Goal: Task Accomplishment & Management: Manage account settings

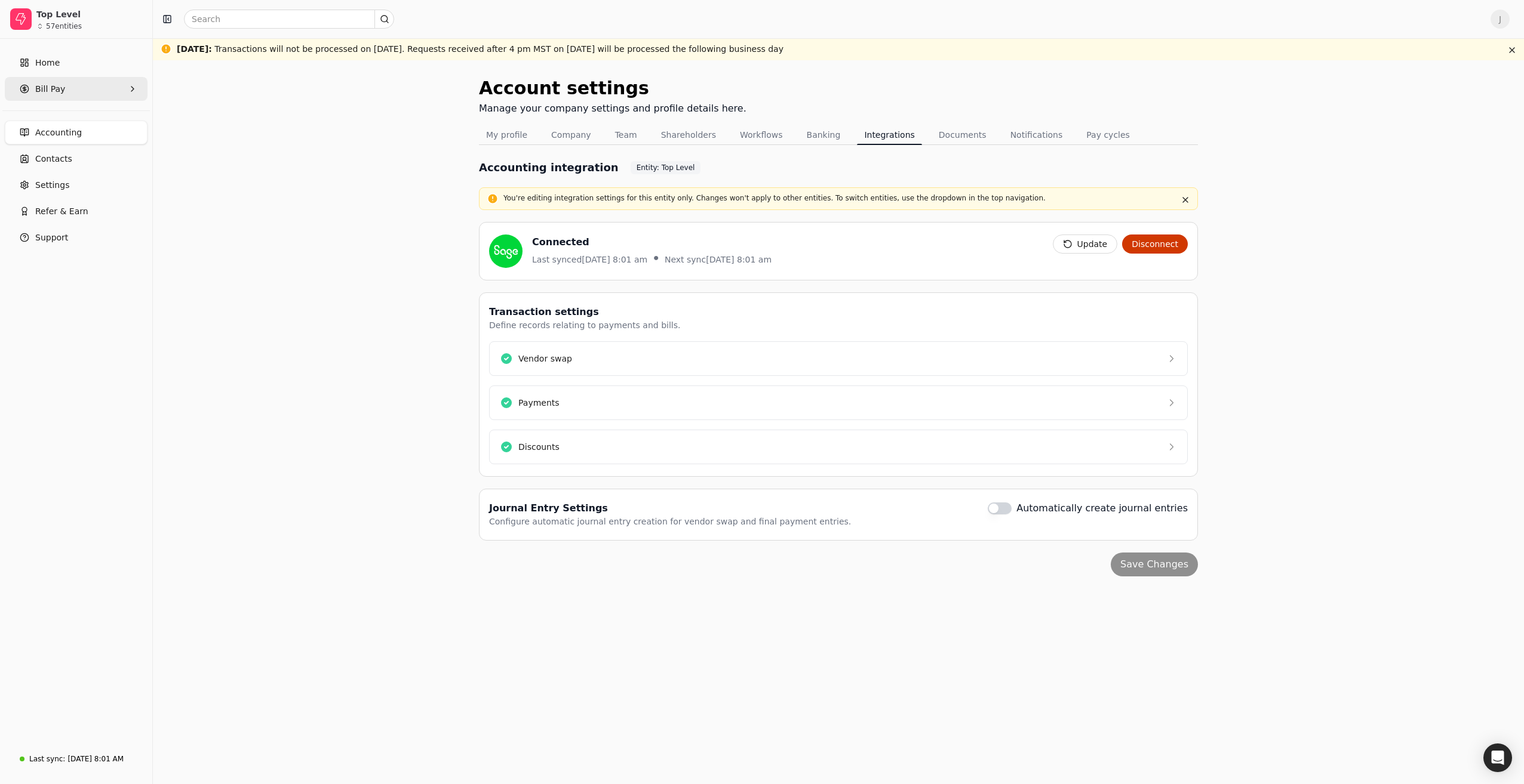
click at [57, 91] on span "Bill Pay" at bounding box center [51, 89] width 30 height 13
click at [58, 115] on span "All Bills" at bounding box center [51, 118] width 30 height 13
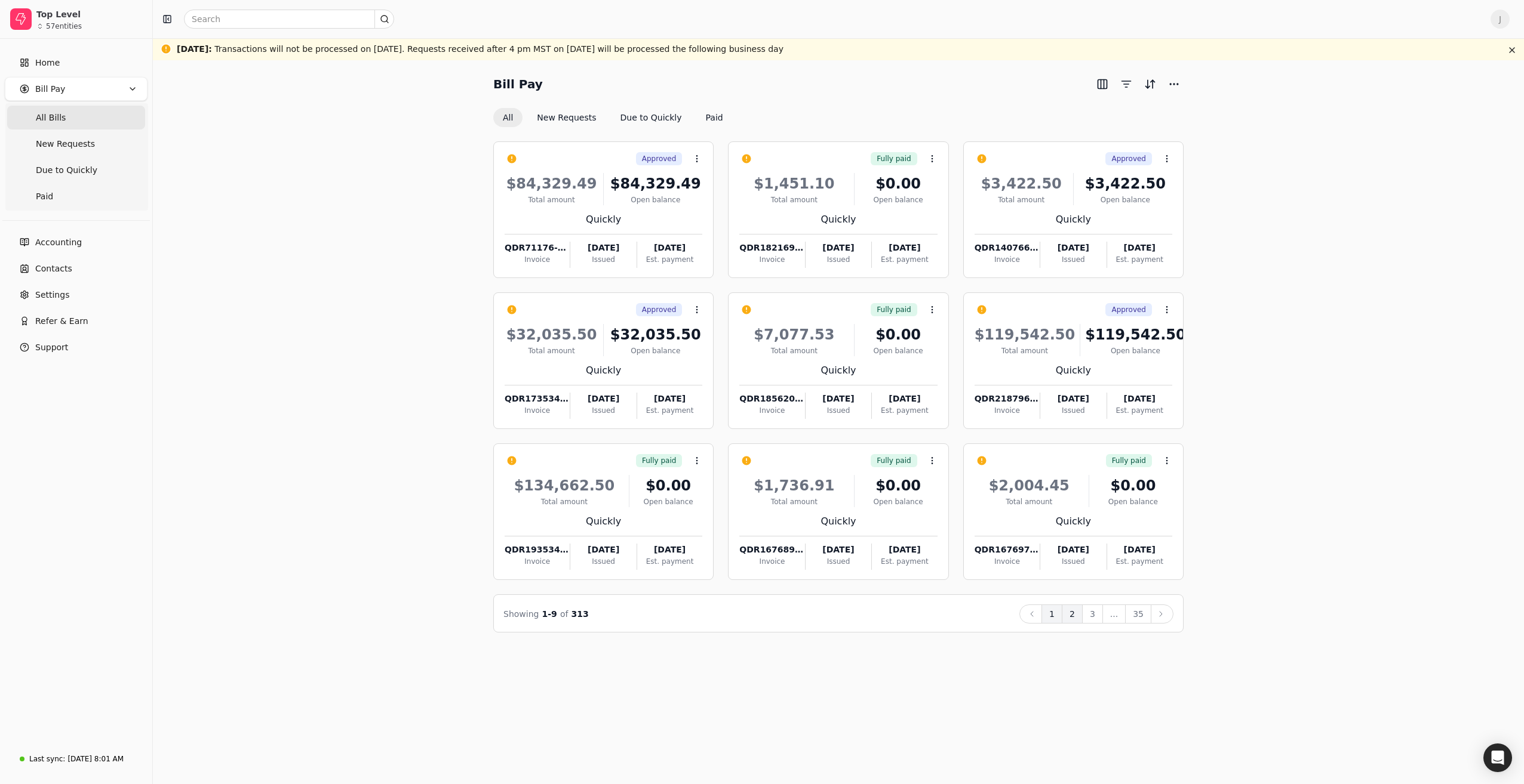
click at [1081, 613] on button "2" at bounding box center [1072, 613] width 21 height 19
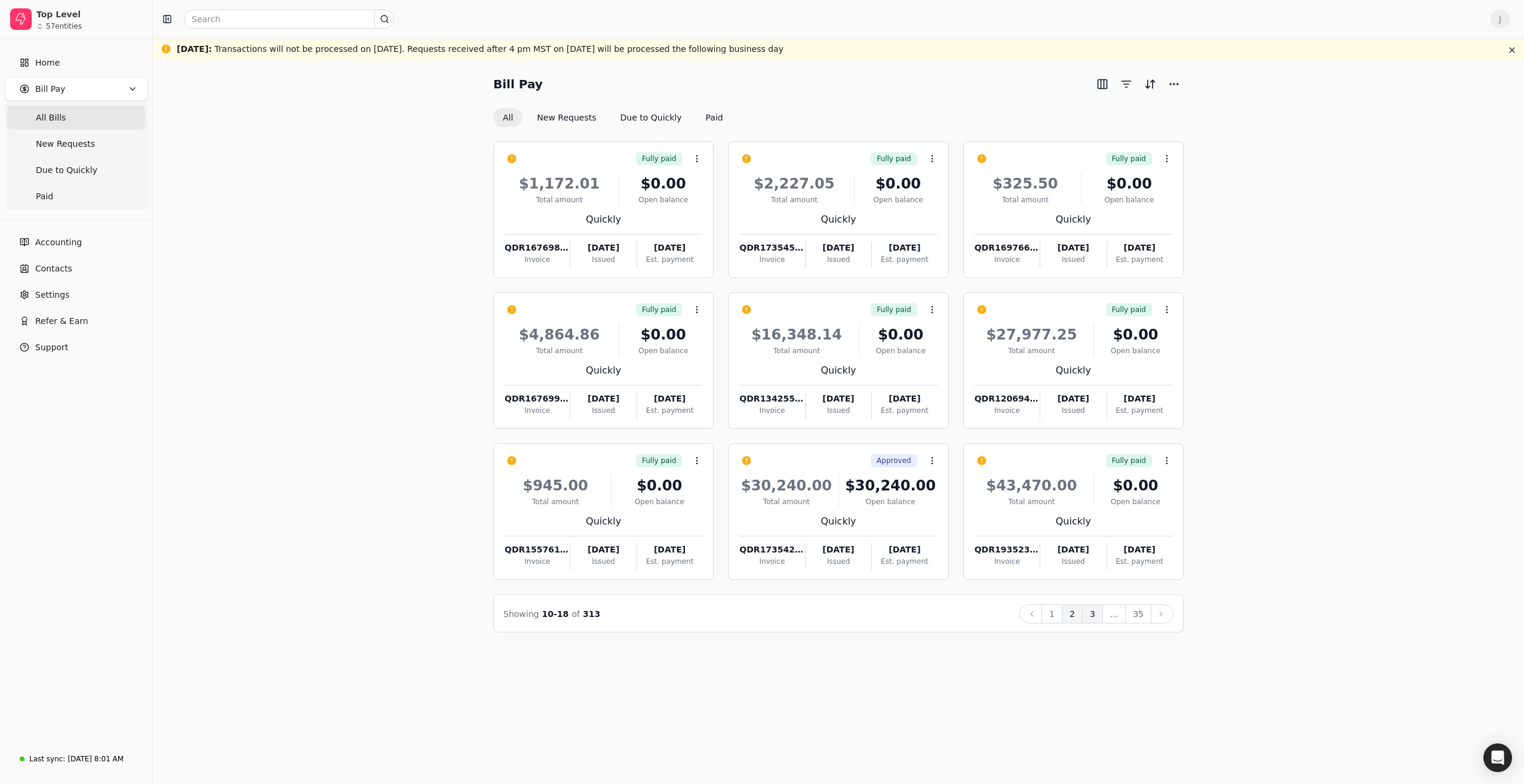
click at [1095, 614] on button "3" at bounding box center [1092, 613] width 21 height 19
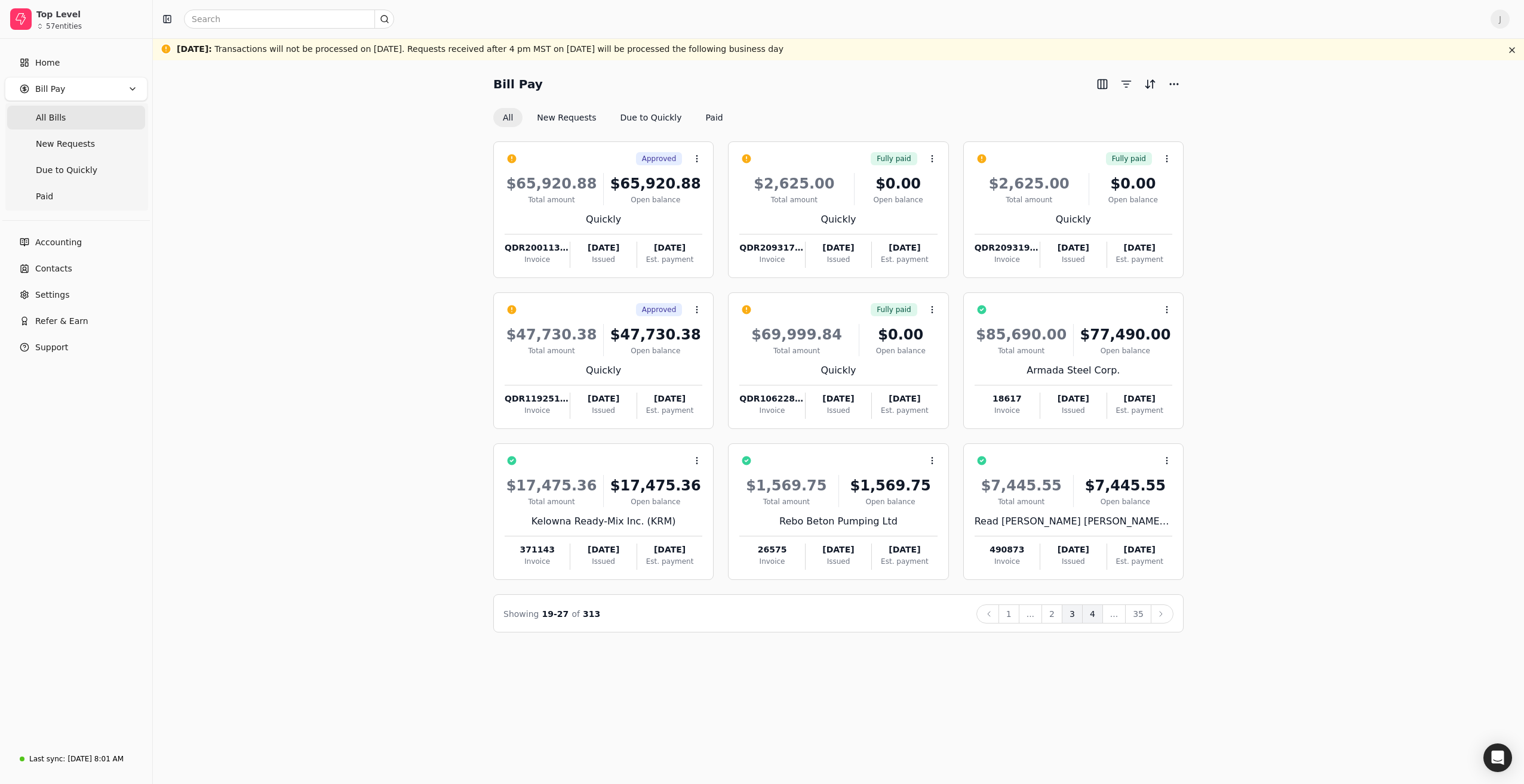
click at [1095, 615] on button "4" at bounding box center [1092, 613] width 21 height 19
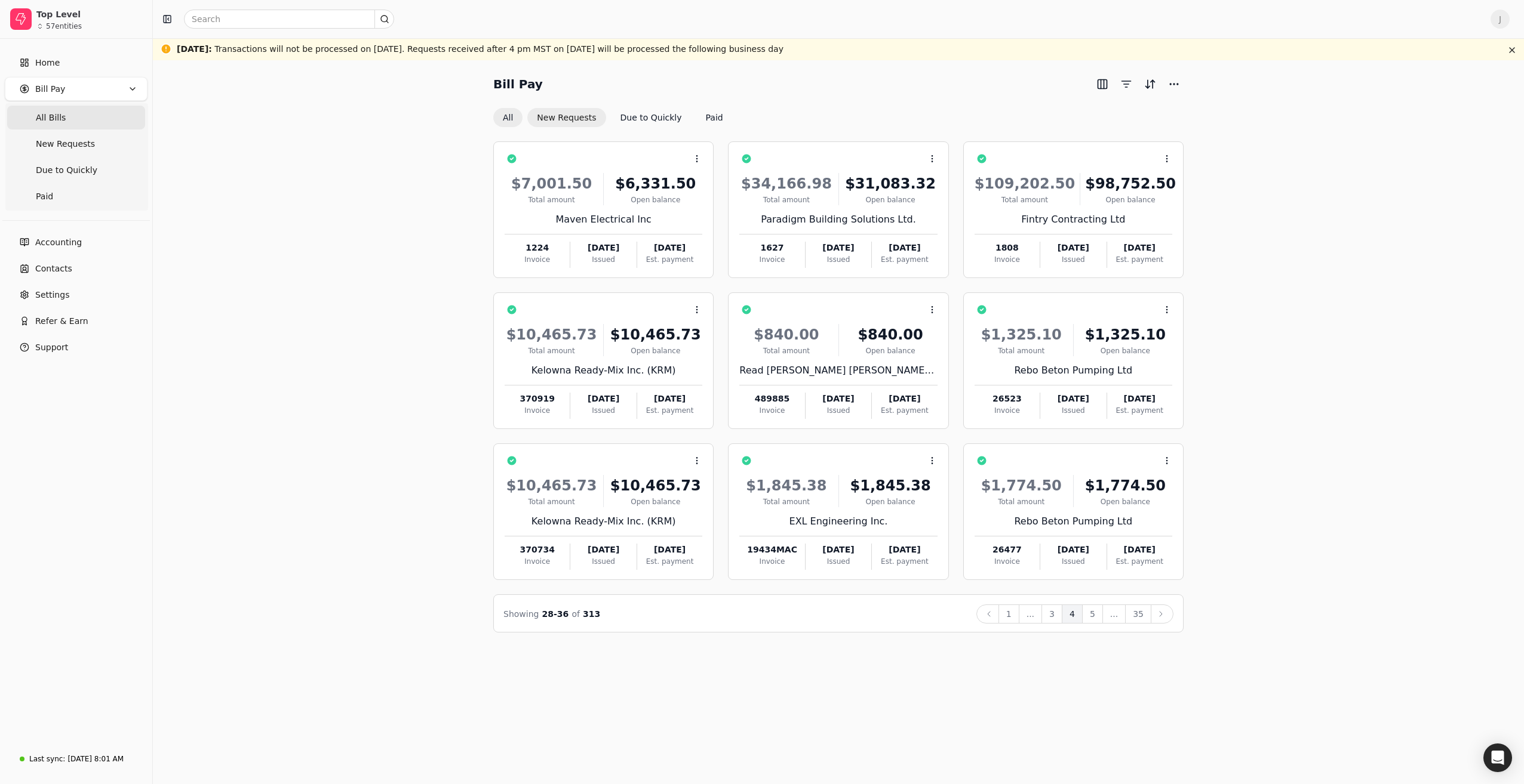
click at [568, 118] on button "New Requests" at bounding box center [566, 117] width 79 height 19
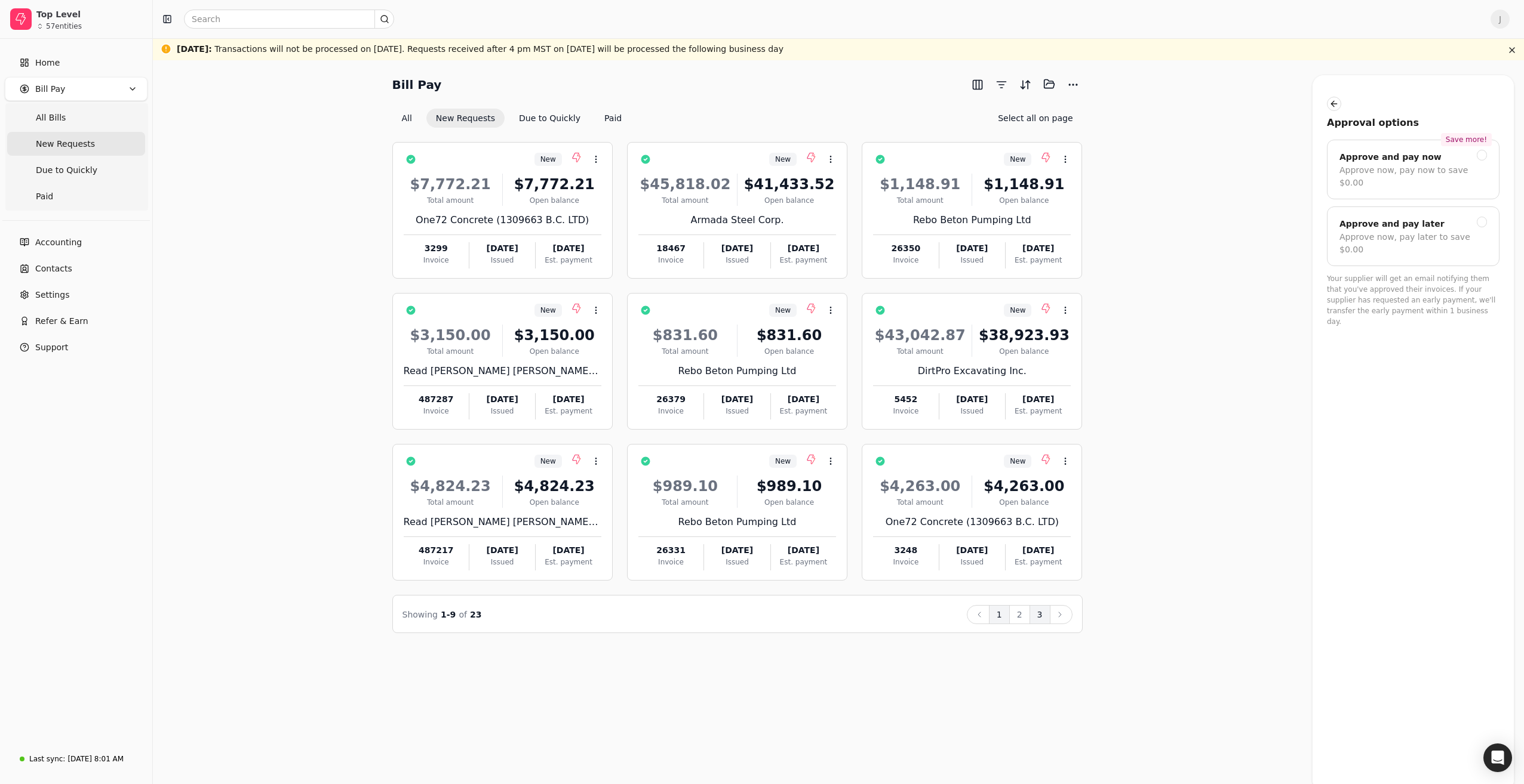
click at [1036, 613] on button "3" at bounding box center [1040, 614] width 21 height 19
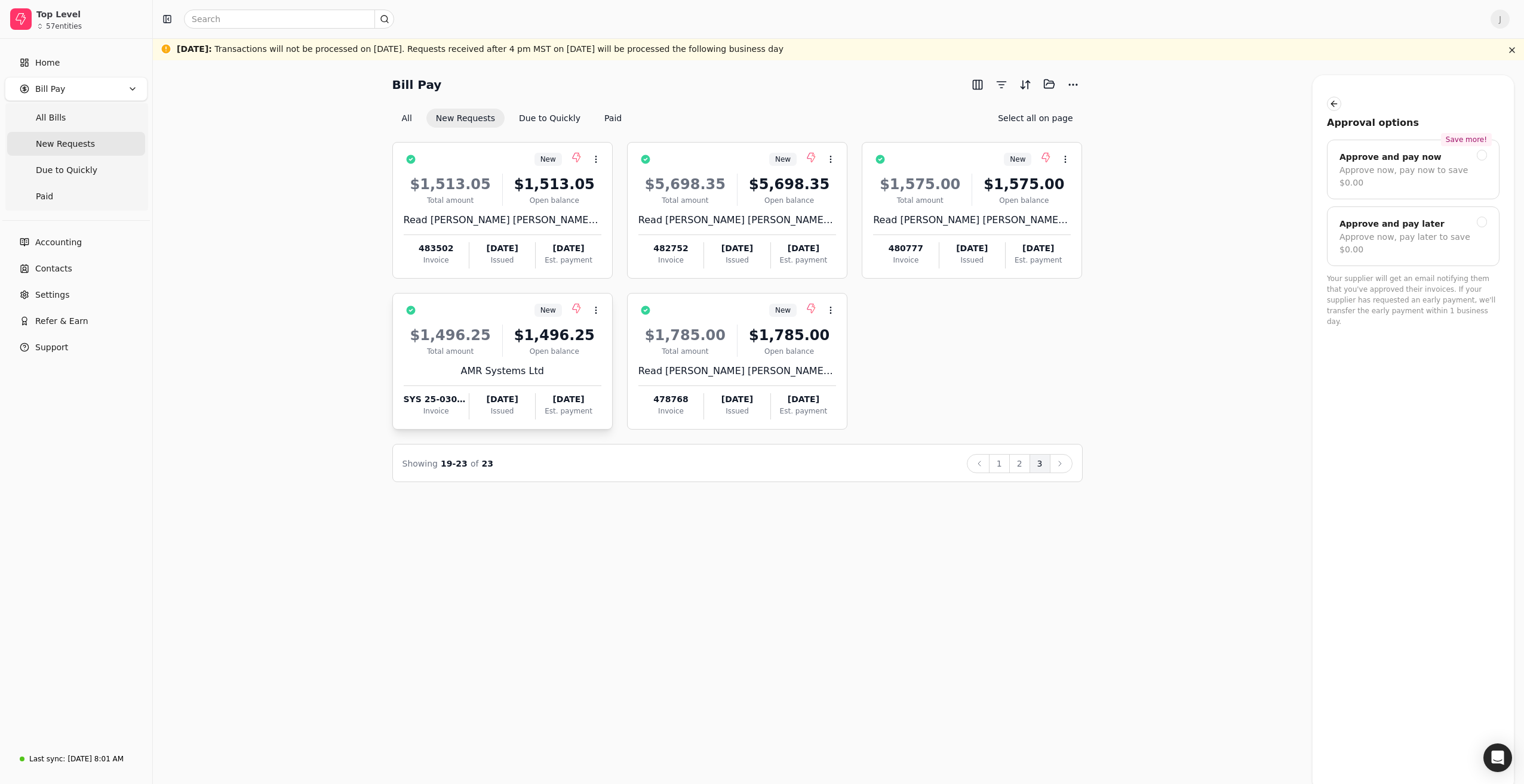
click at [466, 346] on div "Total amount" at bounding box center [451, 352] width 94 height 11
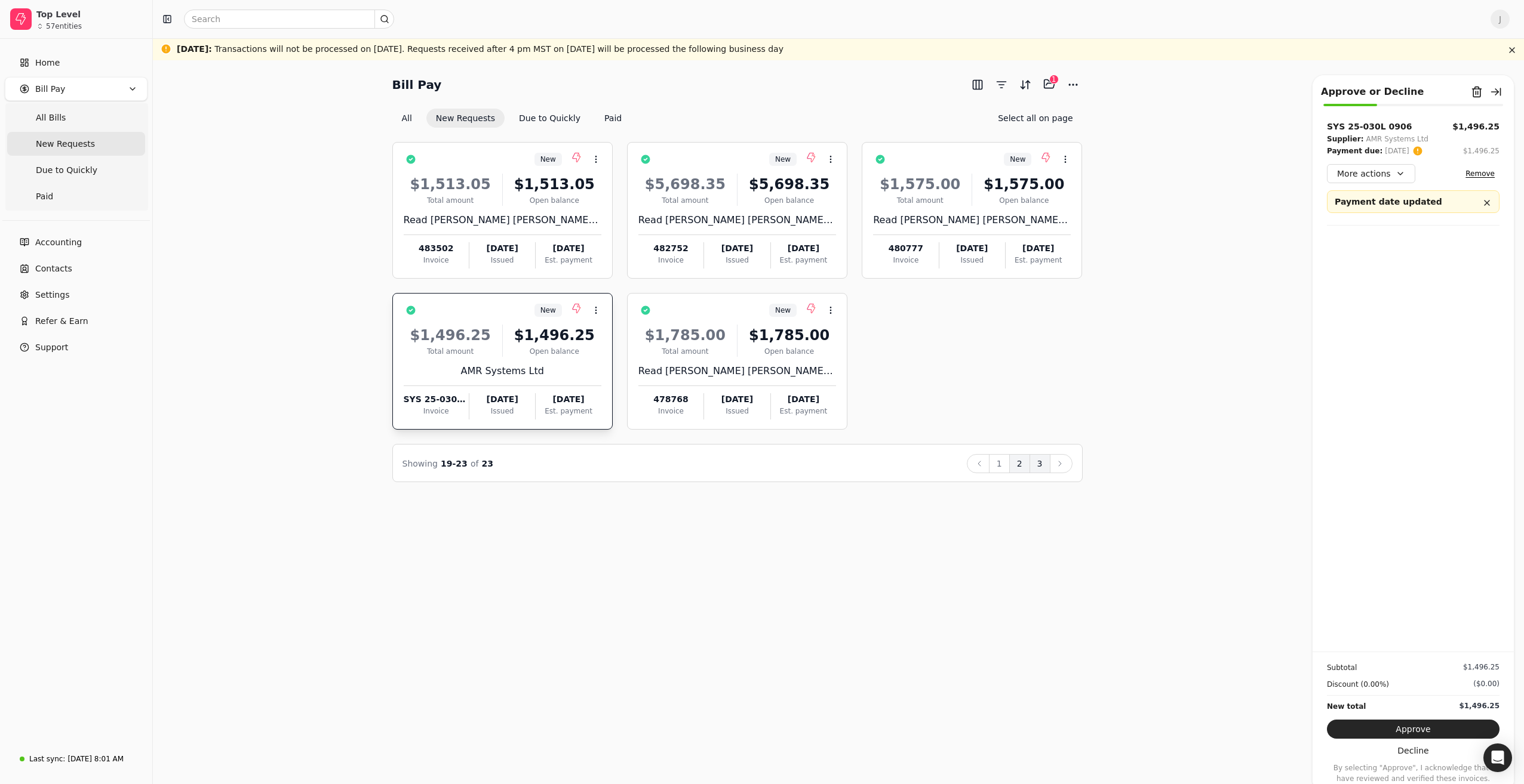
click at [1020, 463] on button "2" at bounding box center [1020, 463] width 21 height 19
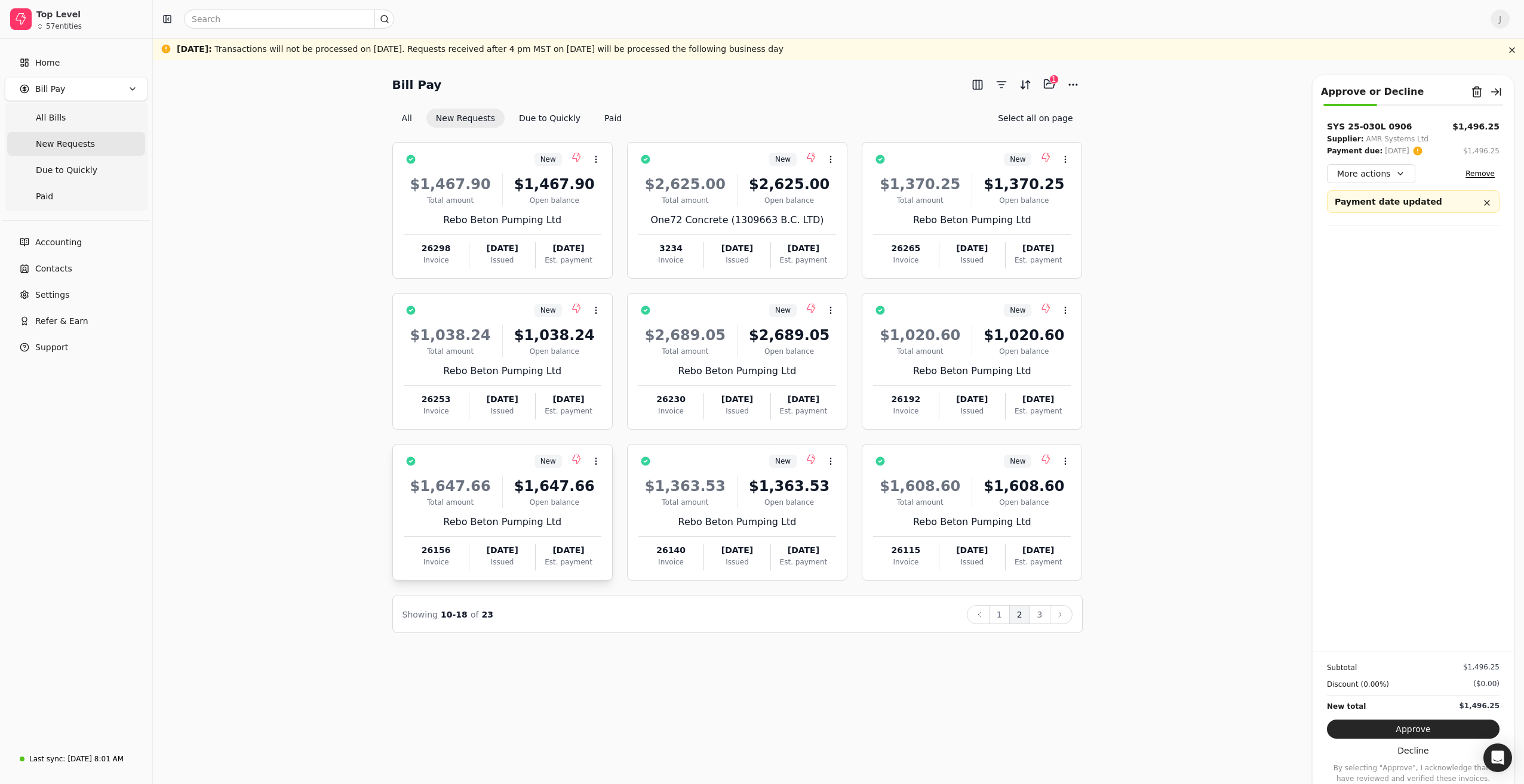
click at [486, 481] on div "$1,647.66" at bounding box center [451, 486] width 94 height 21
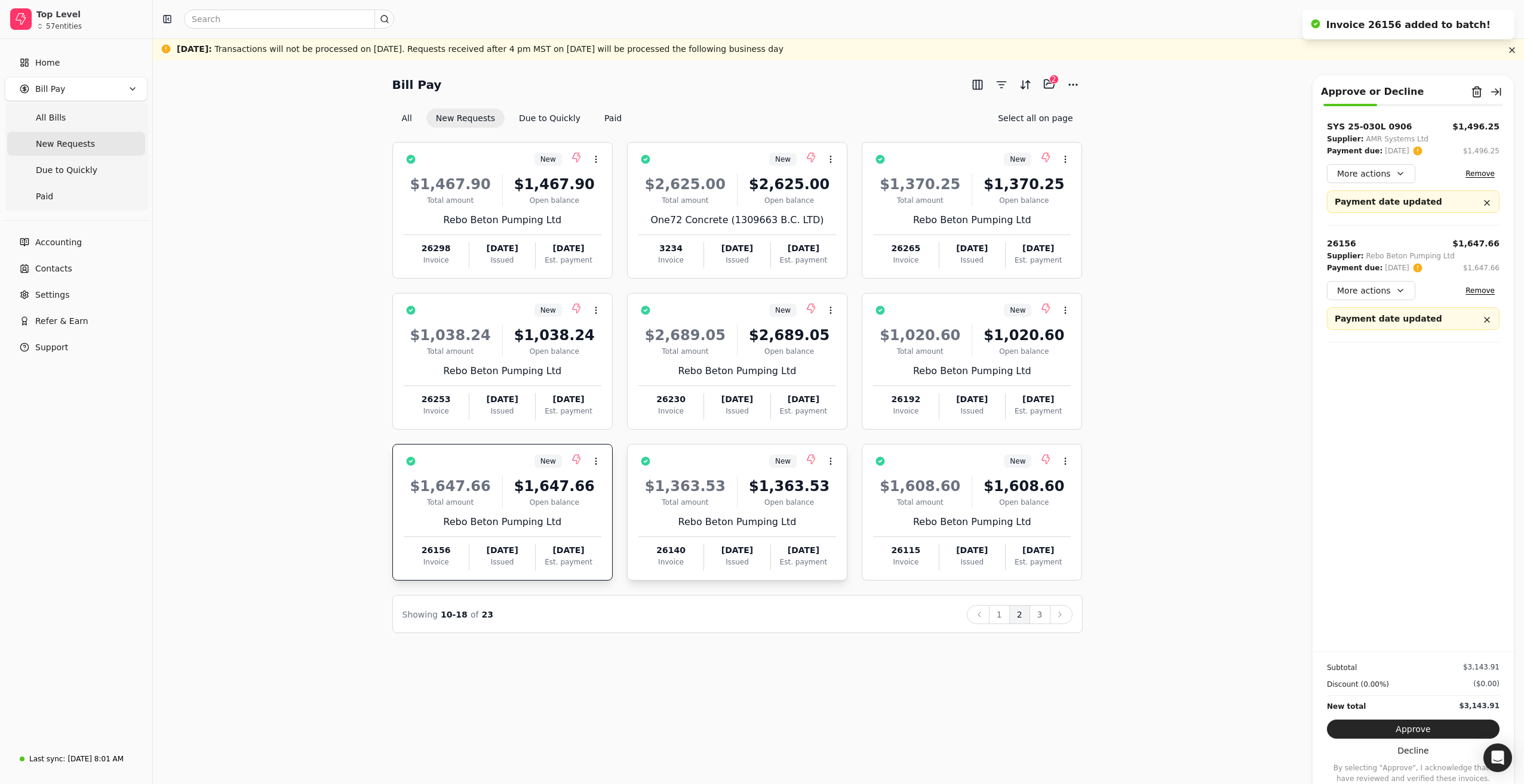
click at [719, 511] on div "$1,363.53 Total amount $1,363.53 Open balance Rebo Beton Pumping Ltd 26140 Invo…" at bounding box center [737, 519] width 198 height 102
click at [910, 511] on div "$1,608.60 Total amount $1,608.60 Open balance Rebo Beton Pumping Ltd 26115 Invo…" at bounding box center [971, 519] width 198 height 102
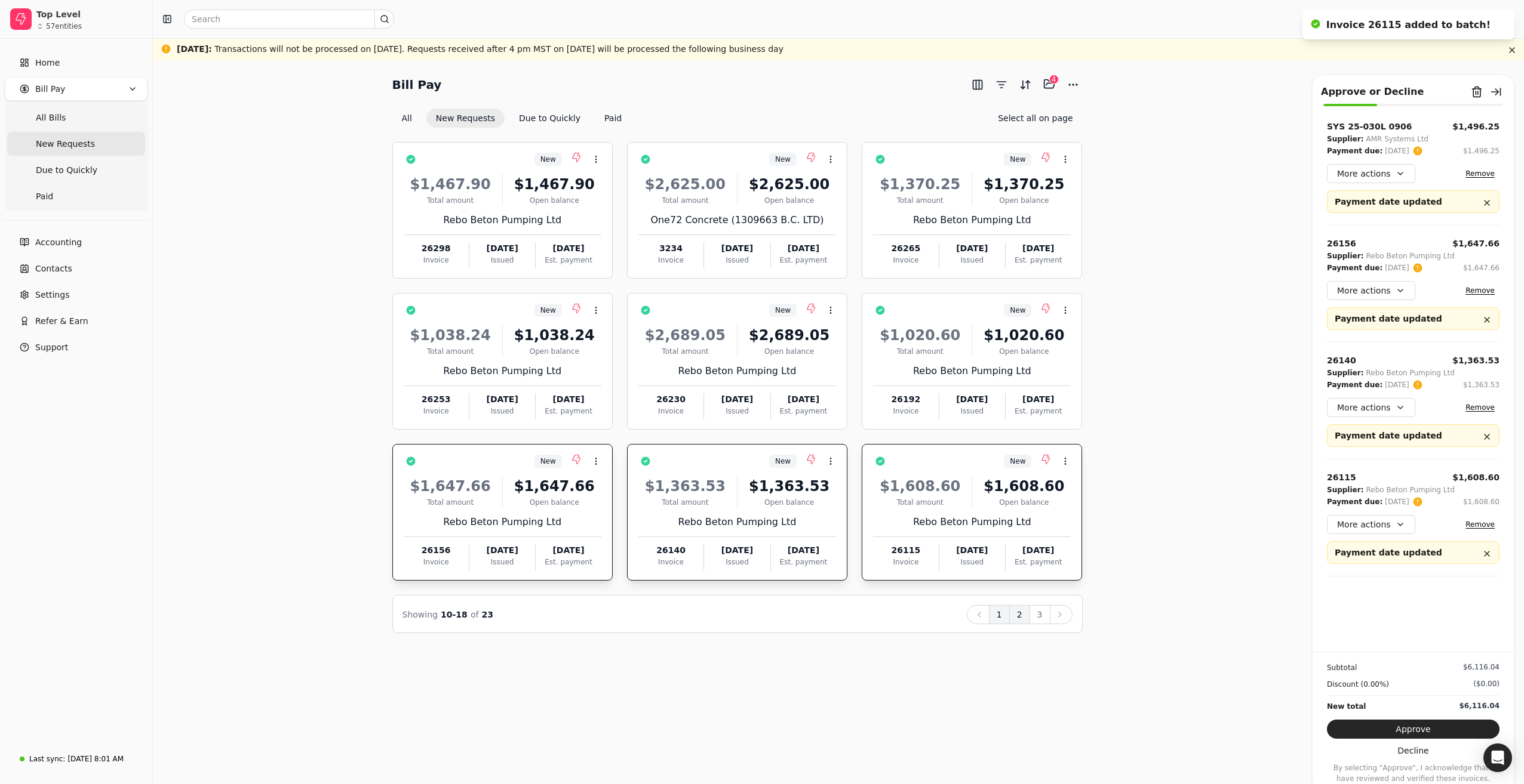
click at [1001, 613] on button "1" at bounding box center [999, 614] width 21 height 19
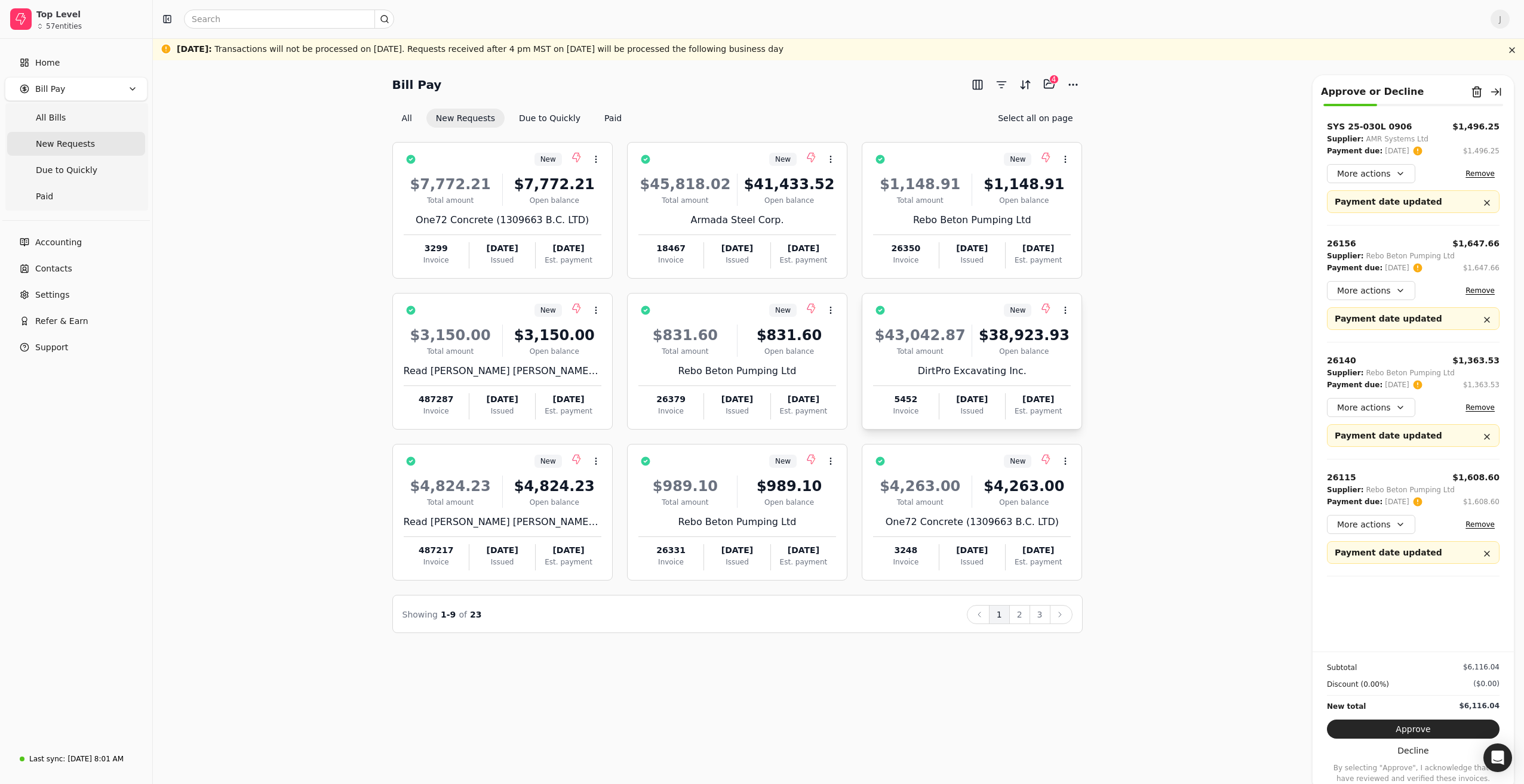
click at [970, 373] on div "DirtPro Excavating Inc." at bounding box center [971, 370] width 198 height 14
click at [726, 201] on div "Total amount" at bounding box center [685, 201] width 94 height 11
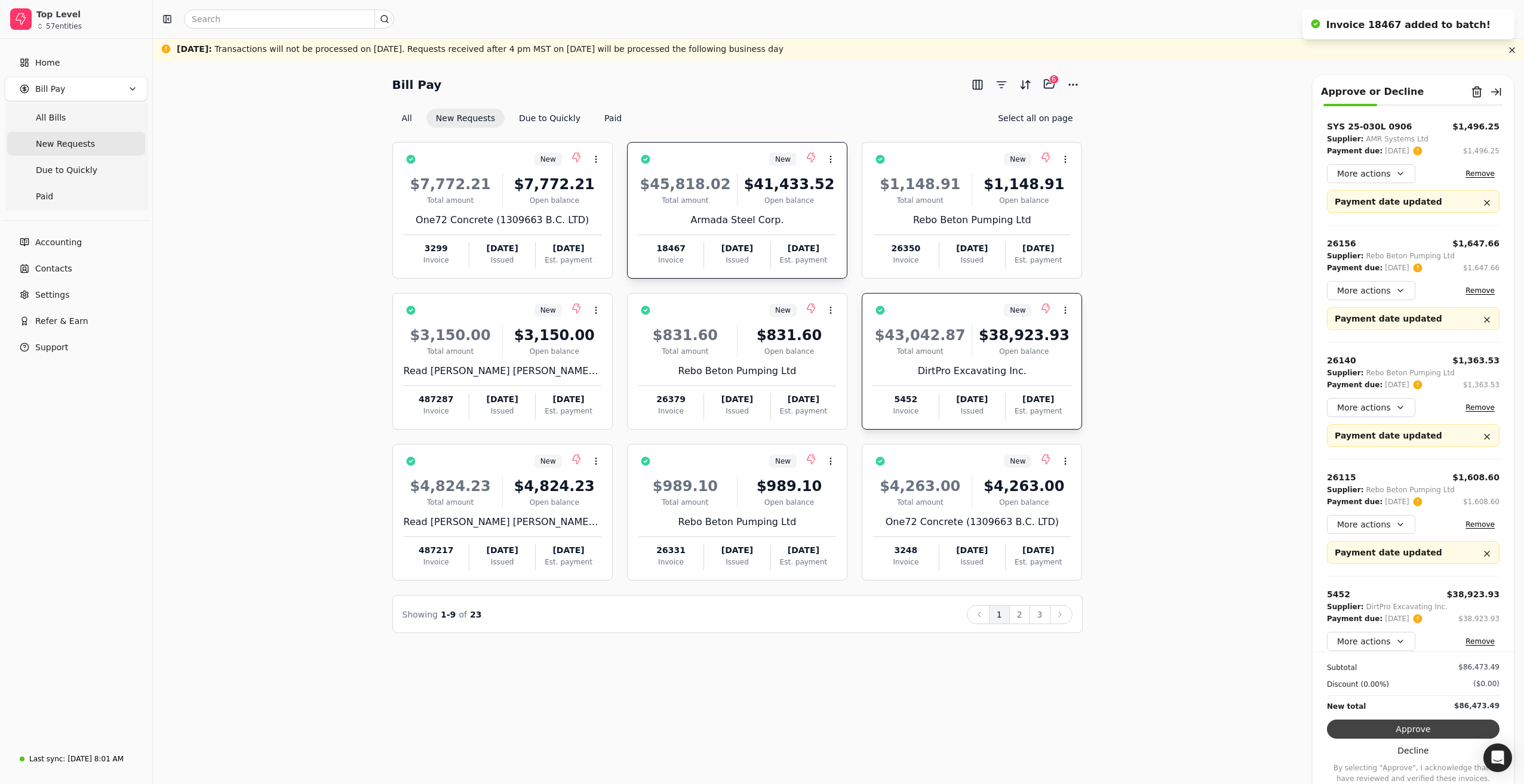
click at [1417, 727] on button "Approve" at bounding box center [1413, 729] width 173 height 19
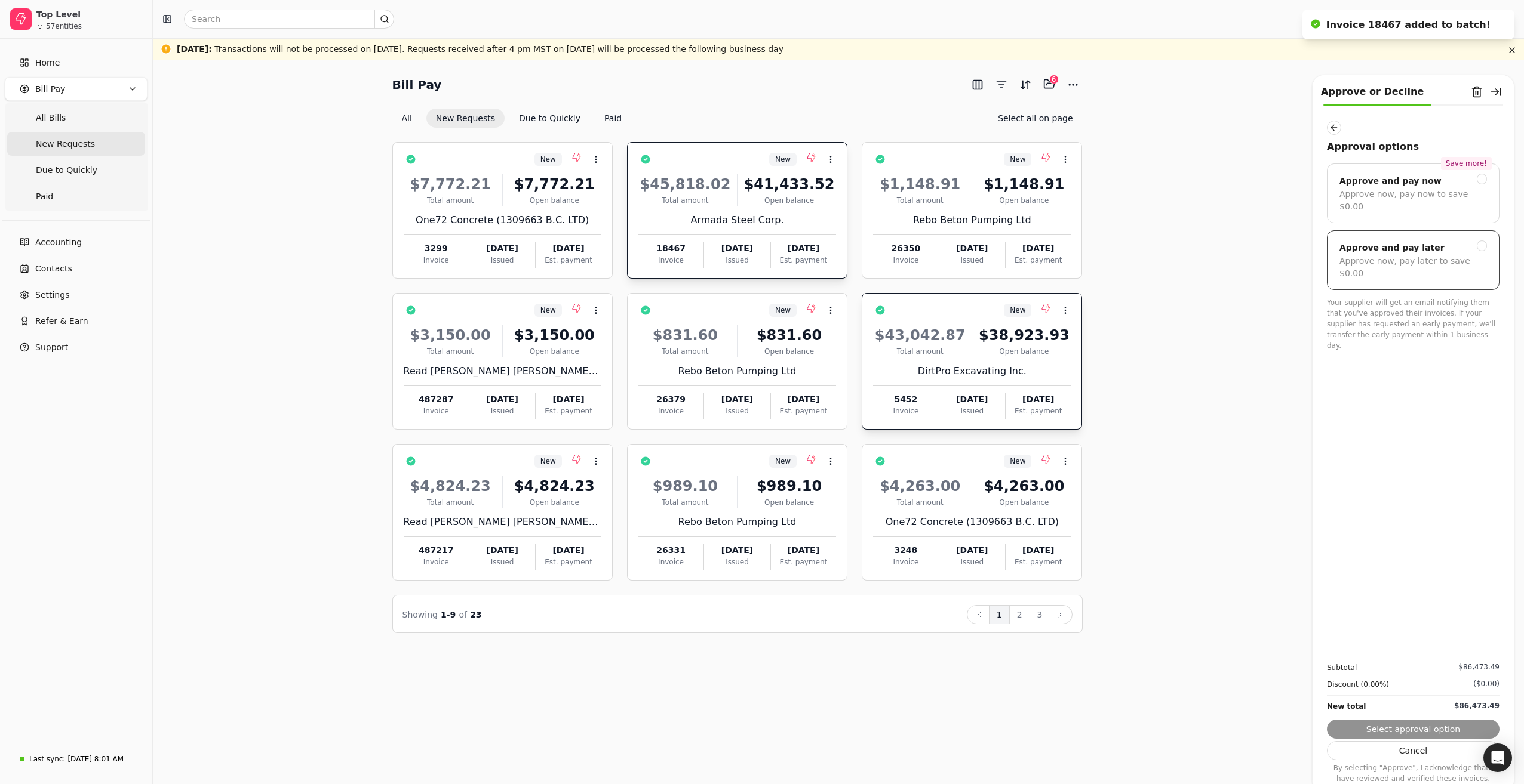
drag, startPoint x: 1430, startPoint y: 229, endPoint x: 1424, endPoint y: 237, distance: 10.0
click at [1430, 241] on div "Approve and pay later" at bounding box center [1412, 247] width 147 height 14
drag, startPoint x: 1435, startPoint y: 726, endPoint x: 1412, endPoint y: 722, distance: 23.3
click at [1435, 726] on button "Submit approval" at bounding box center [1413, 729] width 173 height 19
